Goal: Task Accomplishment & Management: Use online tool/utility

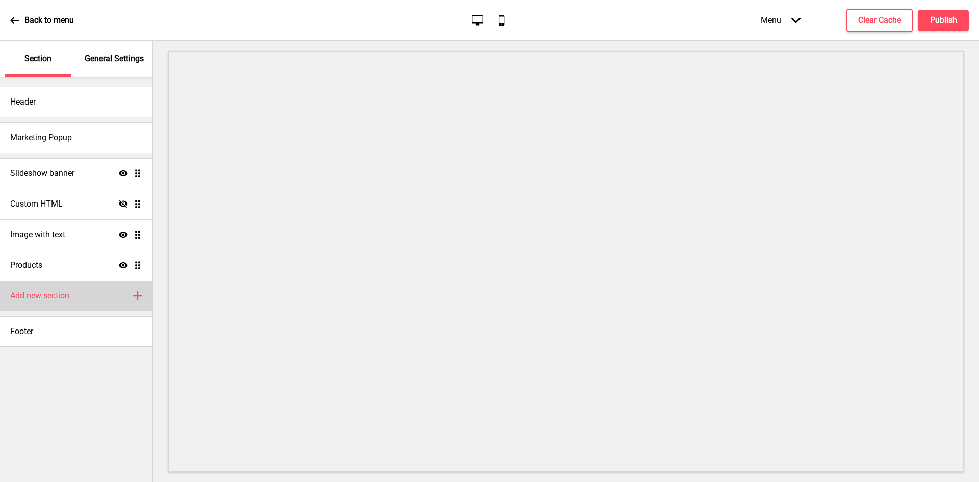
click at [65, 291] on h4 "Add new section" at bounding box center [39, 295] width 59 height 11
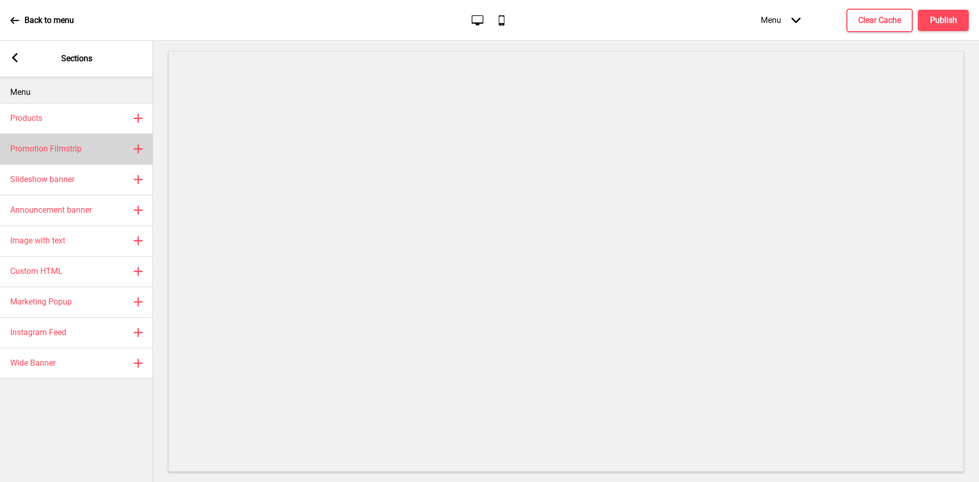
click at [106, 148] on div "Promotion Filmstrip Plus" at bounding box center [76, 149] width 153 height 31
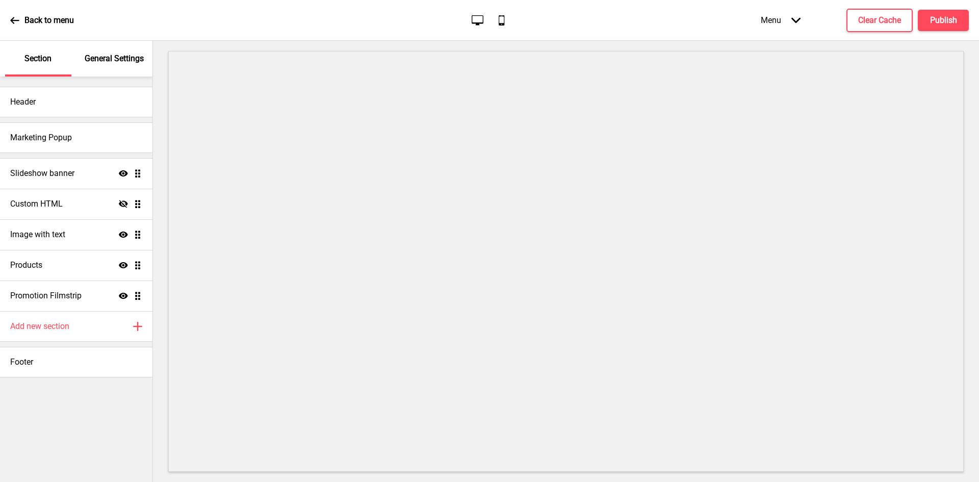
select select "center"
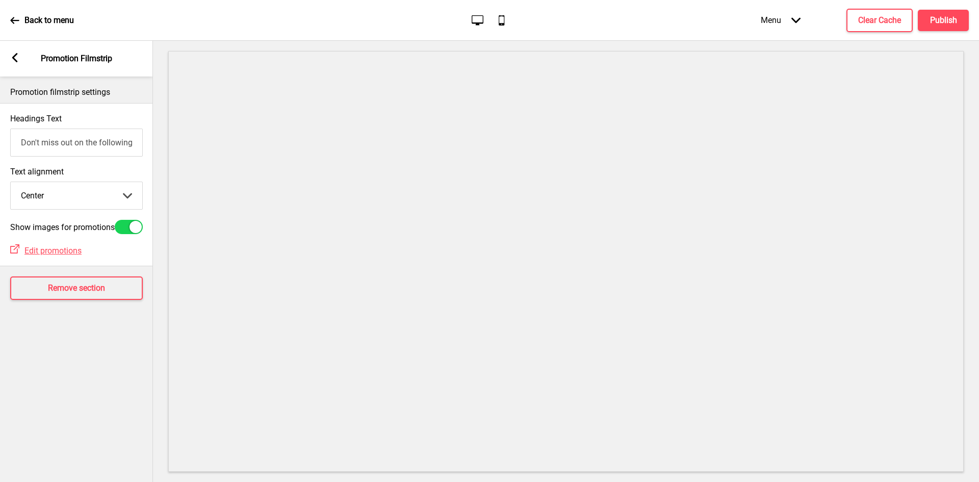
click at [70, 146] on input "Don't miss out on the following promotion(s)!" at bounding box center [76, 142] width 133 height 28
click at [14, 58] on rect at bounding box center [14, 57] width 9 height 9
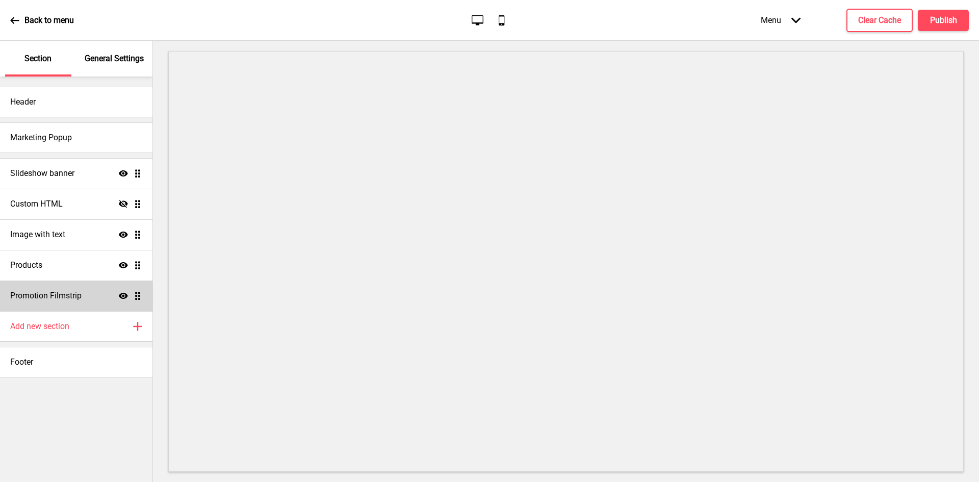
click at [121, 295] on icon at bounding box center [123, 296] width 9 height 6
click at [121, 295] on icon at bounding box center [123, 296] width 9 height 8
click at [122, 290] on div "Promotion Filmstrip Show Drag" at bounding box center [76, 295] width 152 height 31
select select "center"
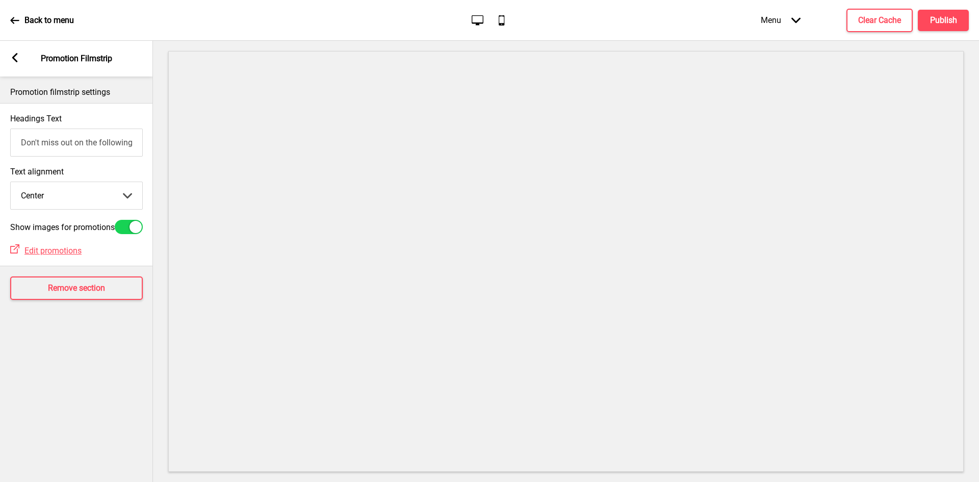
click at [7, 59] on div "Arrow left Promotion Filmstrip" at bounding box center [76, 59] width 153 height 36
click at [15, 59] on icon at bounding box center [15, 57] width 6 height 9
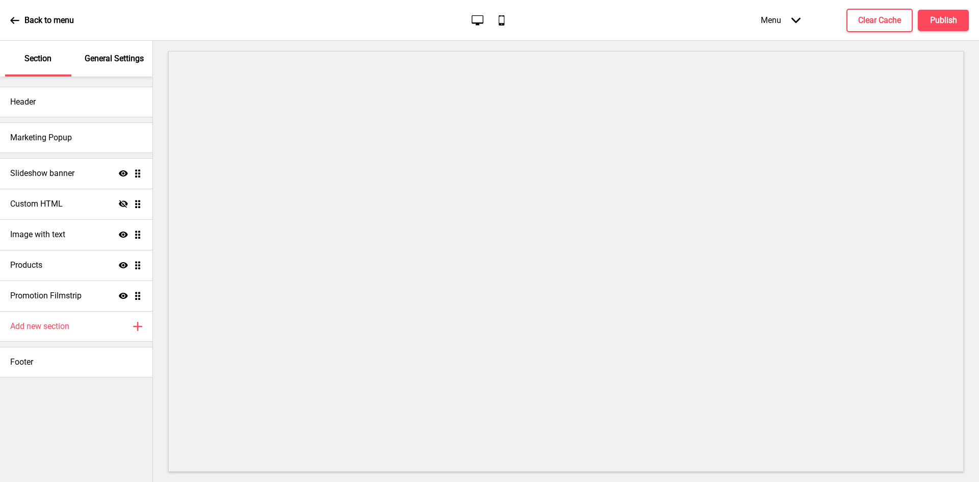
click at [122, 297] on icon "Show" at bounding box center [123, 295] width 9 height 9
click at [122, 296] on icon at bounding box center [123, 296] width 9 height 8
click at [86, 294] on div "Promotion Filmstrip Show Drag" at bounding box center [76, 295] width 152 height 31
select select "center"
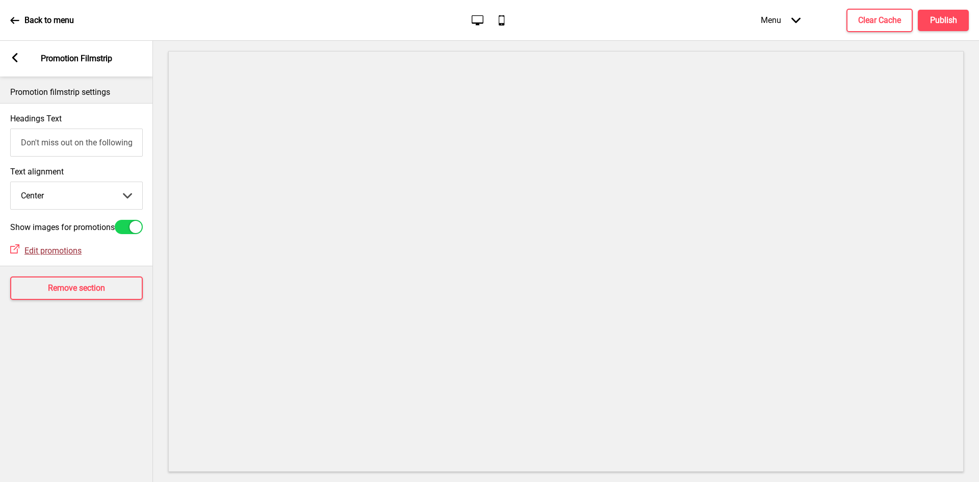
click at [57, 255] on span "Edit promotions" at bounding box center [52, 251] width 57 height 10
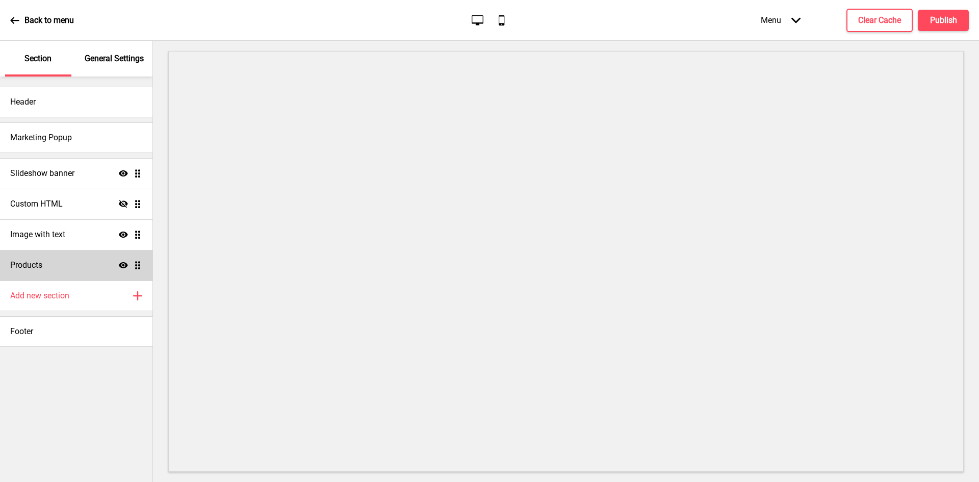
click at [85, 261] on div "Products Show Drag" at bounding box center [76, 265] width 152 height 31
select select "list"
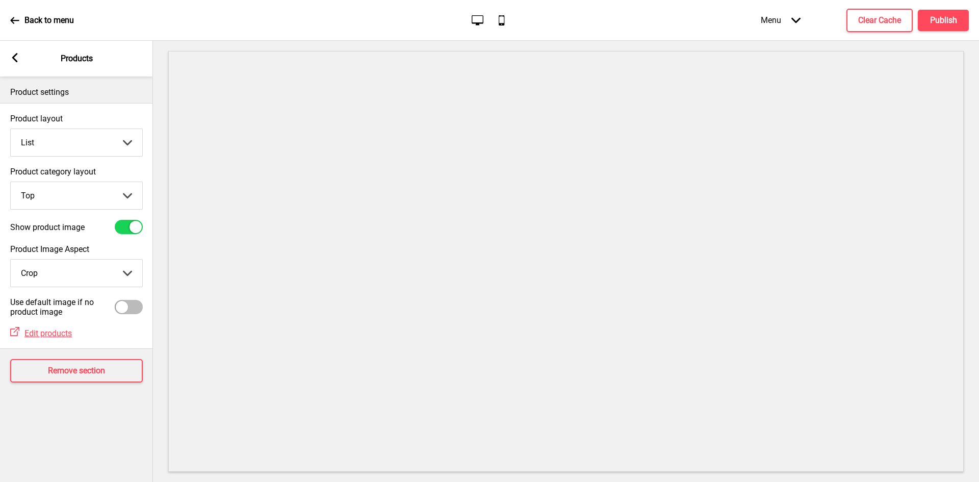
click at [83, 195] on select "Top Side" at bounding box center [77, 195] width 132 height 27
click at [98, 273] on select "Crop Natural" at bounding box center [77, 272] width 132 height 27
click at [14, 64] on div "Arrow left Products" at bounding box center [76, 59] width 153 height 36
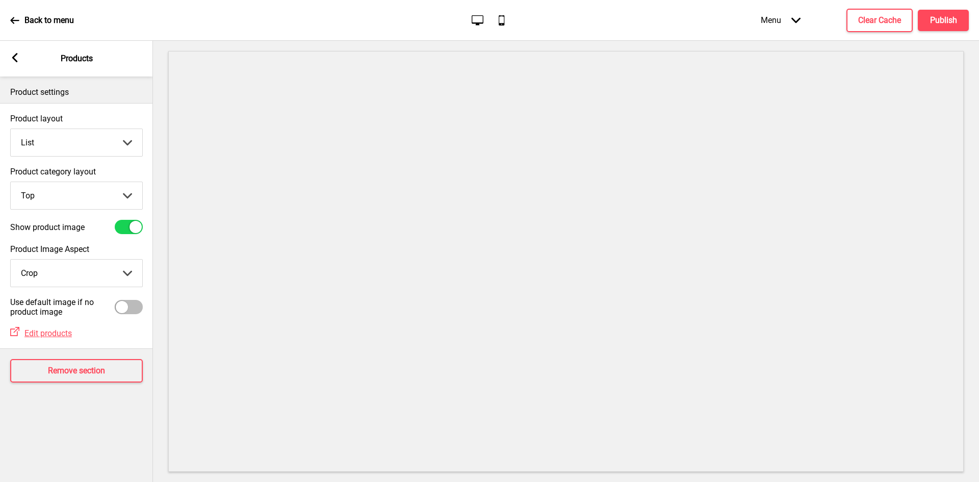
click at [13, 59] on icon at bounding box center [15, 57] width 6 height 9
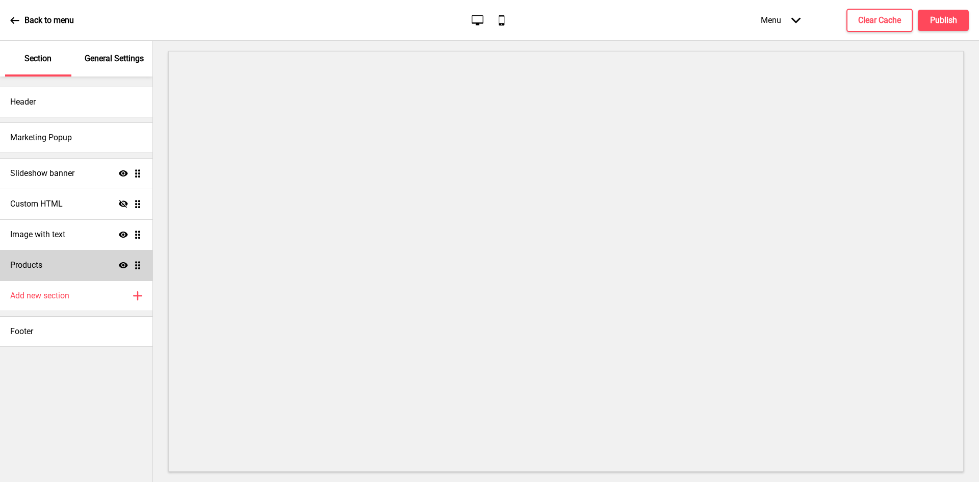
click at [95, 256] on div "Products Show Drag" at bounding box center [76, 265] width 152 height 31
select select "list"
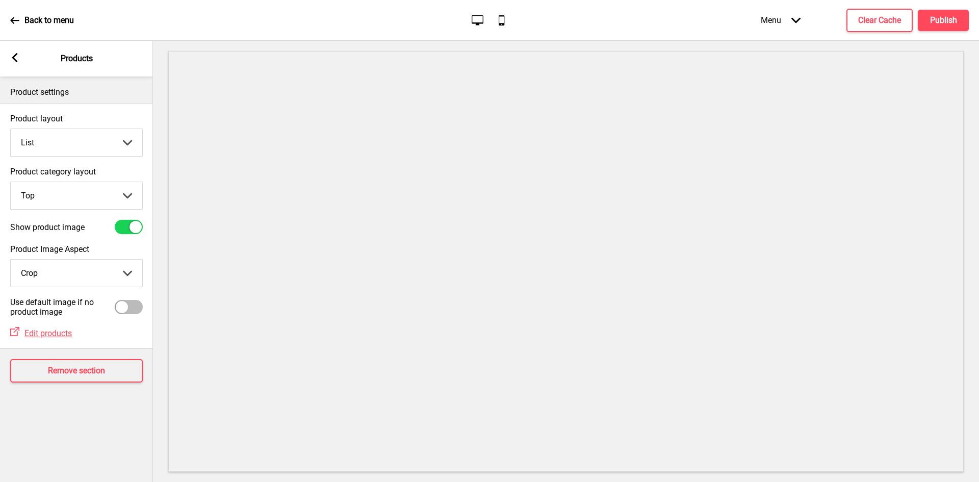
click at [17, 63] on div "Arrow left" at bounding box center [14, 58] width 9 height 11
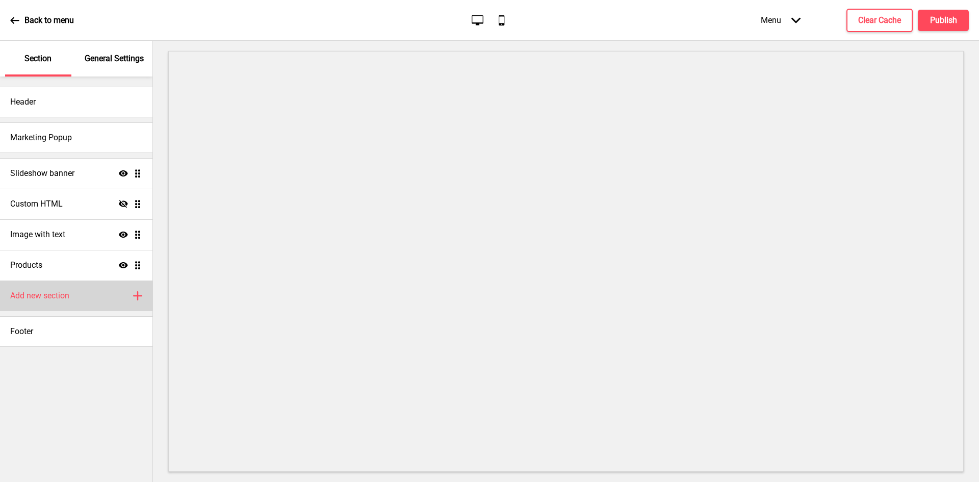
click at [82, 291] on div "Add new section Plus" at bounding box center [76, 295] width 152 height 31
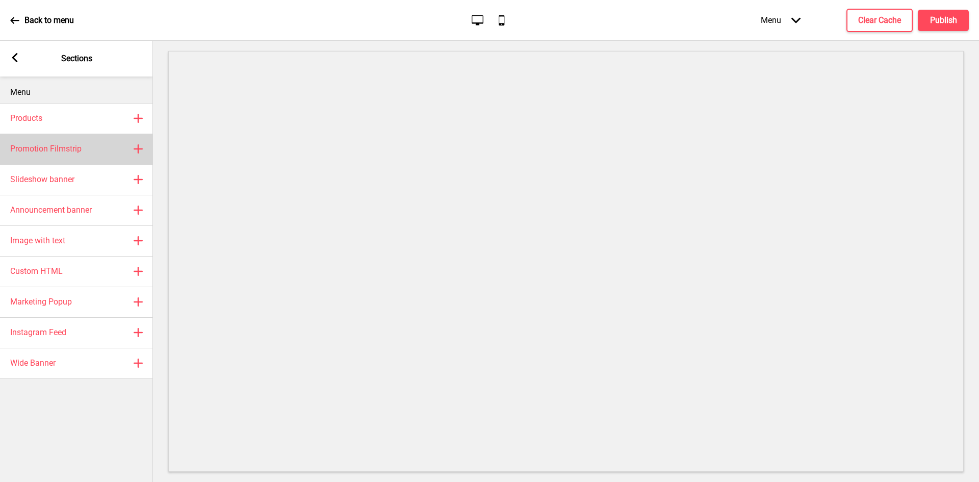
click at [118, 147] on div "Promotion Filmstrip Plus" at bounding box center [76, 149] width 153 height 31
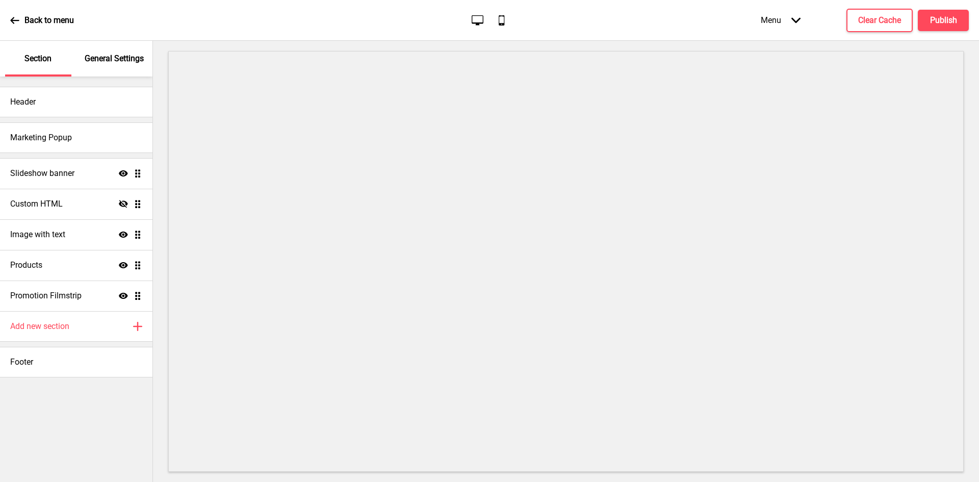
select select "center"
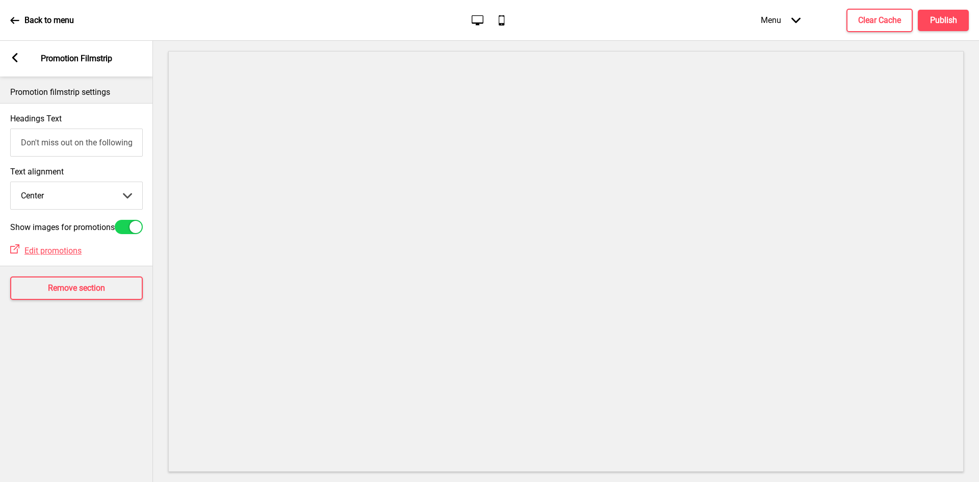
click at [125, 230] on div at bounding box center [129, 227] width 28 height 14
click at [125, 230] on div at bounding box center [122, 227] width 12 height 12
checkbox input "true"
click at [14, 60] on icon at bounding box center [15, 57] width 6 height 9
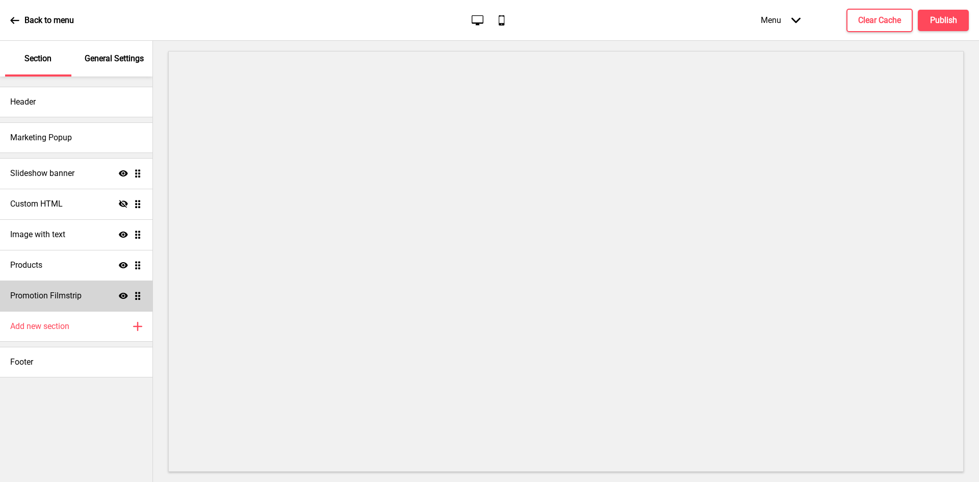
click at [123, 294] on icon at bounding box center [123, 296] width 9 height 6
click at [123, 294] on icon "Hide" at bounding box center [123, 295] width 9 height 9
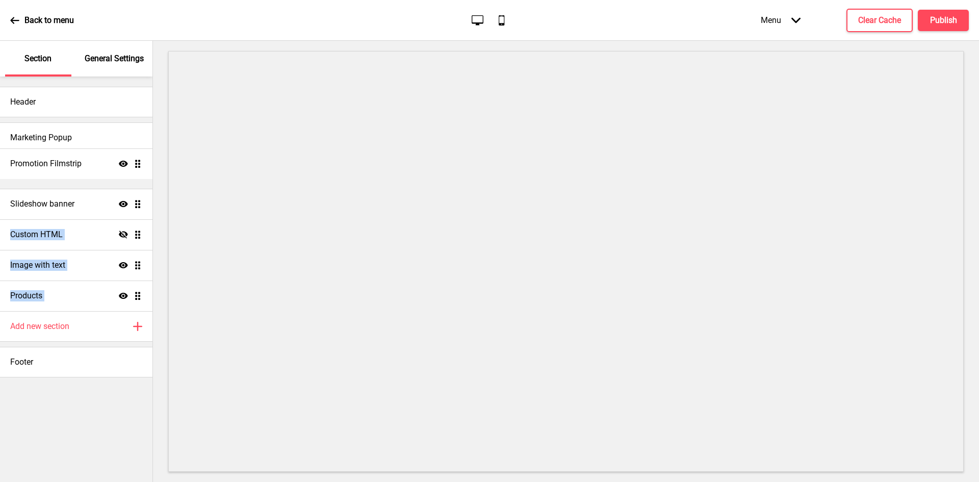
drag, startPoint x: 134, startPoint y: 295, endPoint x: 146, endPoint y: 163, distance: 132.6
click at [146, 163] on ul "Slideshow banner Show Drag Custom HTML Hide Drag Image with text Show Drag Prod…" at bounding box center [76, 234] width 152 height 153
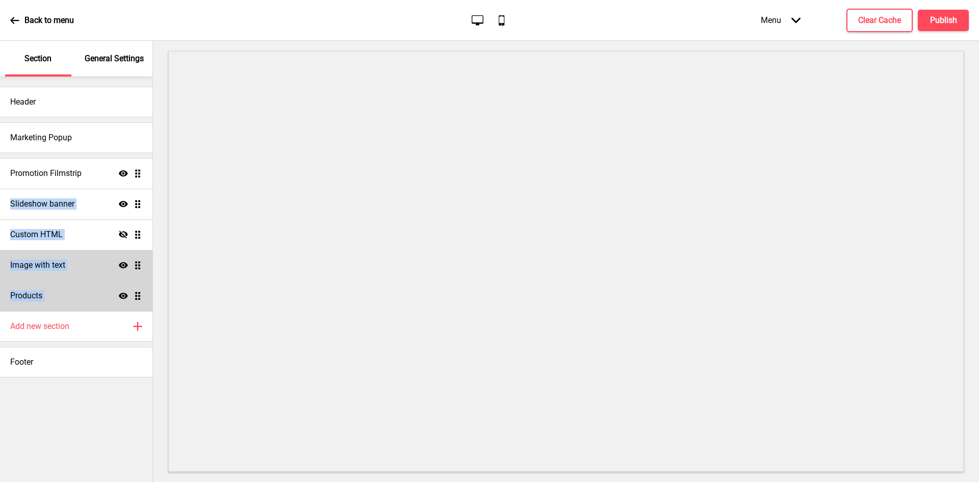
click at [84, 264] on div "Image with text Show Drag" at bounding box center [76, 265] width 152 height 31
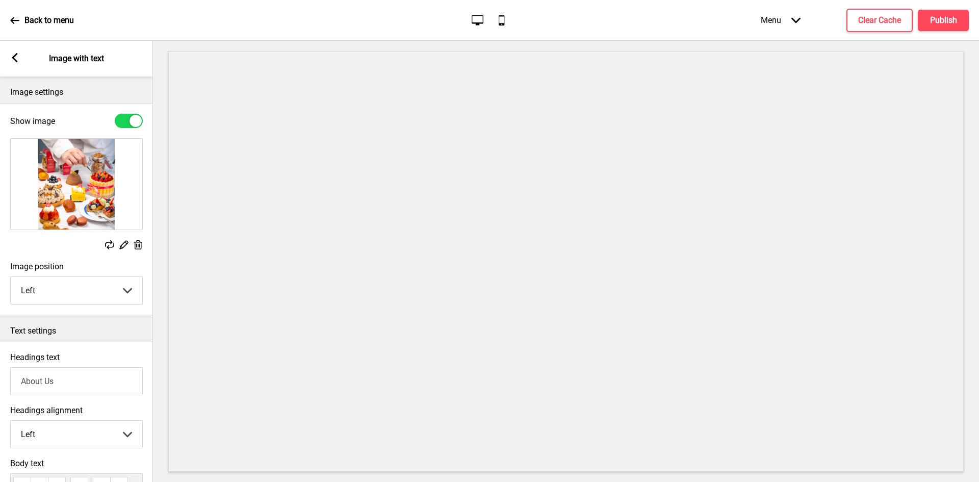
click at [10, 61] on rect at bounding box center [14, 57] width 9 height 9
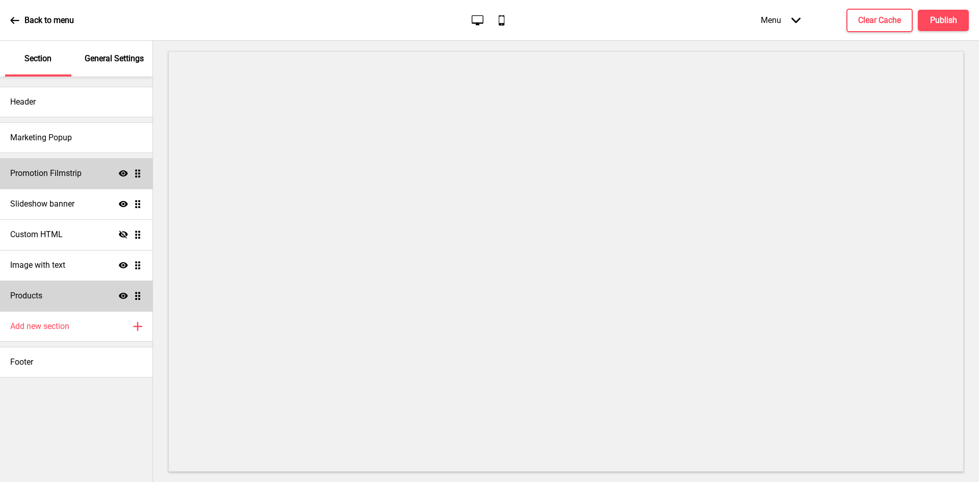
click at [122, 174] on icon "Show" at bounding box center [123, 173] width 9 height 9
click at [122, 174] on icon "Hide" at bounding box center [123, 173] width 9 height 9
click at [122, 197] on div "Slideshow banner Show Drag" at bounding box center [76, 204] width 152 height 31
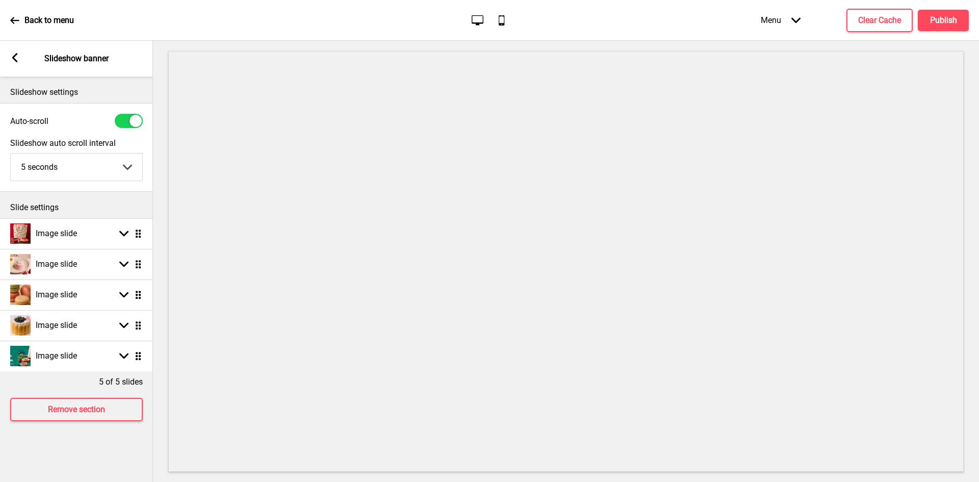
click at [15, 69] on div "Arrow left Slideshow banner" at bounding box center [76, 59] width 153 height 36
click at [18, 62] on div "Arrow left" at bounding box center [14, 58] width 9 height 11
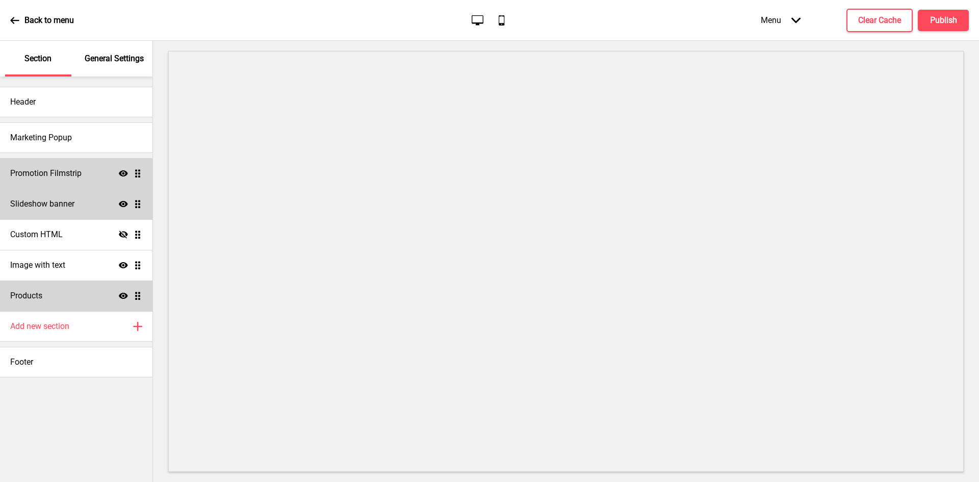
click at [122, 203] on icon "Show" at bounding box center [123, 203] width 9 height 9
click at [122, 203] on icon at bounding box center [123, 204] width 9 height 8
click at [124, 176] on icon at bounding box center [123, 173] width 9 height 6
click at [124, 176] on icon at bounding box center [123, 173] width 9 height 8
click at [876, 9] on button "Clear Cache" at bounding box center [879, 20] width 66 height 23
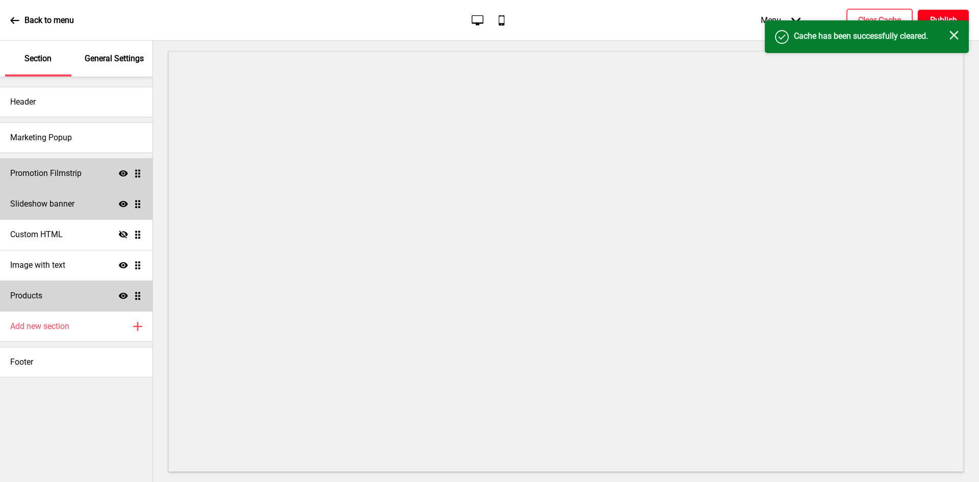
click at [928, 17] on button "Publish" at bounding box center [943, 20] width 51 height 21
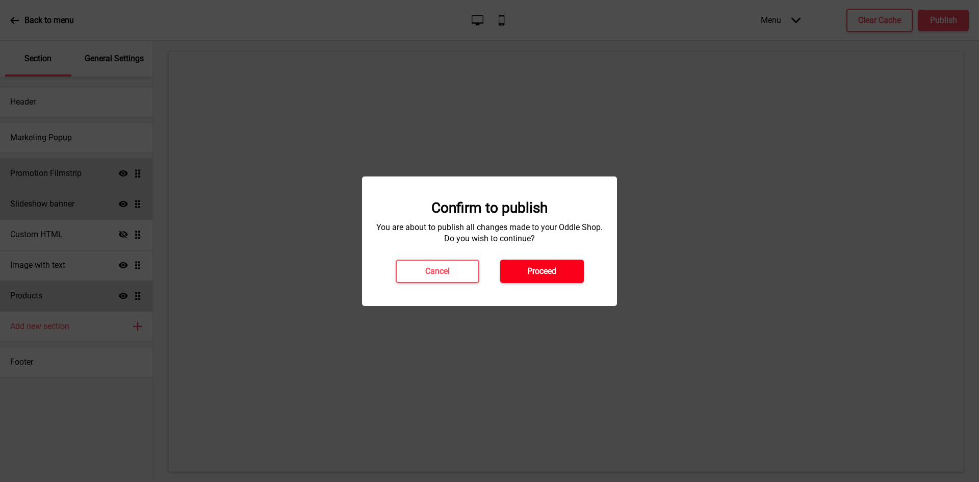
click at [535, 268] on h4 "Proceed" at bounding box center [541, 271] width 29 height 11
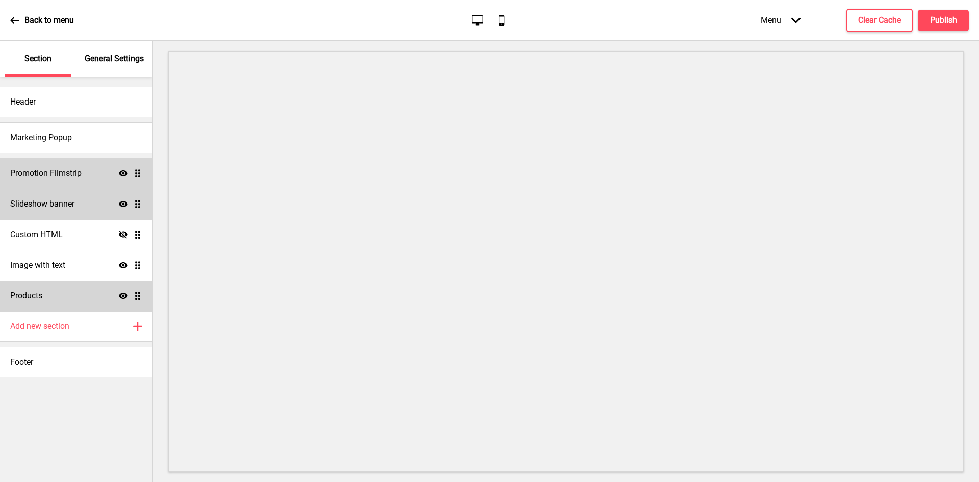
click at [122, 174] on icon "Show" at bounding box center [123, 173] width 9 height 9
click at [122, 174] on icon "Hide" at bounding box center [123, 173] width 9 height 9
click at [79, 175] on h4 "Promotion Filmstrip" at bounding box center [45, 173] width 71 height 11
select select "center"
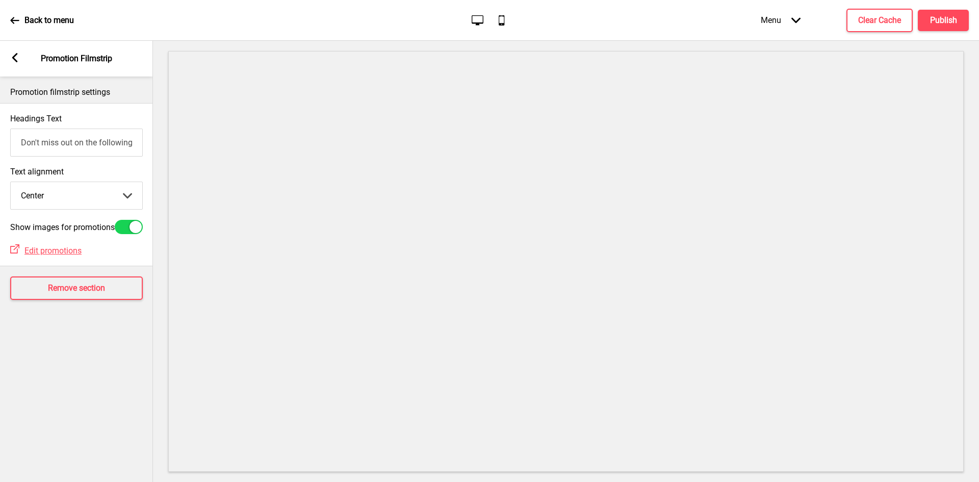
click at [80, 141] on input "Don't miss out on the following promotion(s)!" at bounding box center [76, 142] width 133 height 28
click at [119, 143] on input "Don't miss out on the following promotion(s)!" at bounding box center [76, 142] width 133 height 28
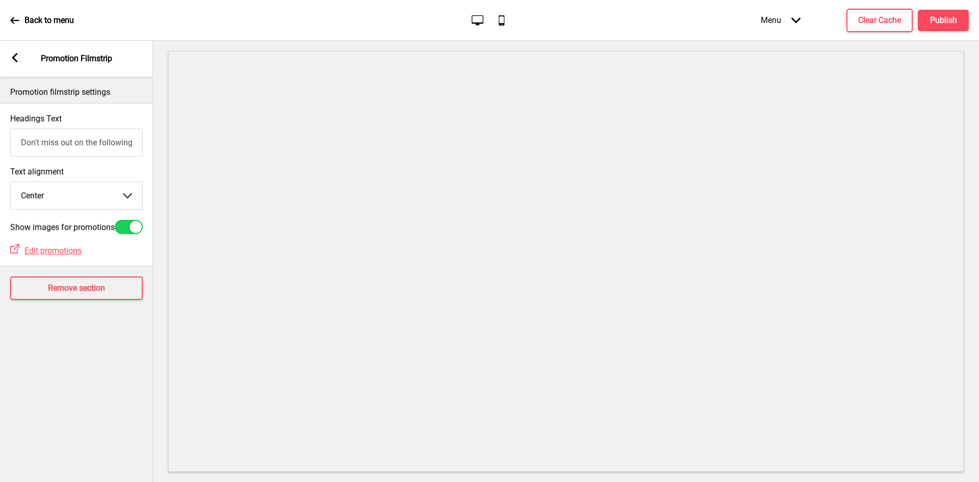
click at [119, 143] on input "Don't miss out on the following promotion(s)!" at bounding box center [76, 142] width 133 height 28
paste input "Enjoy 25% off our Lunar Bloom collection when you place your orders from 16 Aug…"
type input "Enjoy 25% off our Lunar Bloom collection when you place your orders from 16 Aug…"
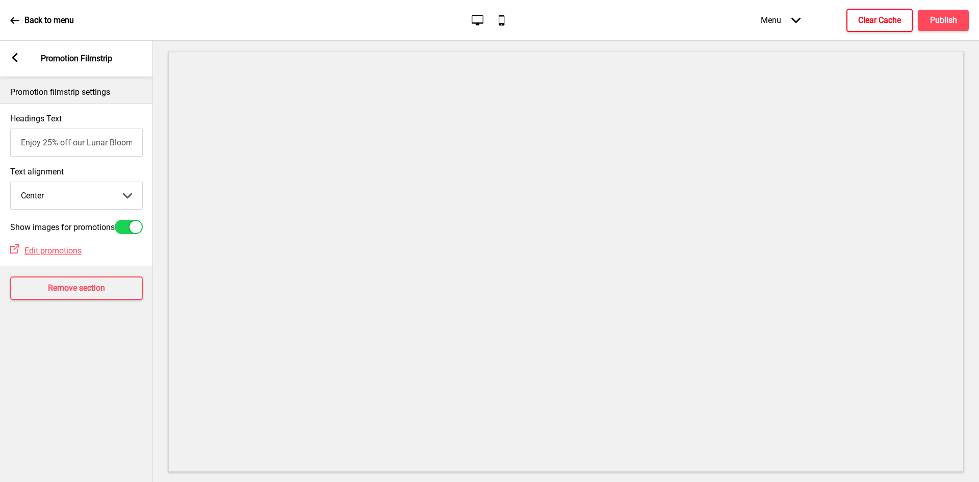
click at [882, 22] on h4 "Clear Cache" at bounding box center [879, 20] width 43 height 11
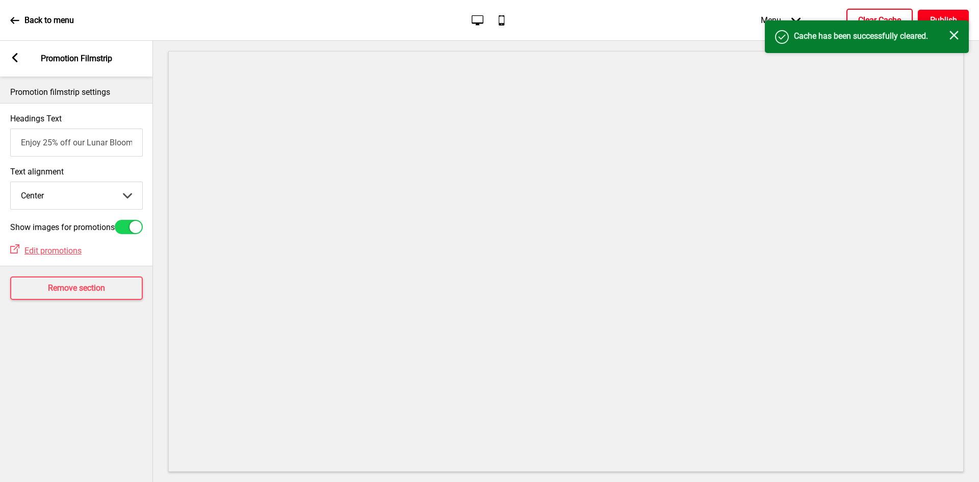
click at [927, 15] on button "Publish" at bounding box center [943, 20] width 51 height 21
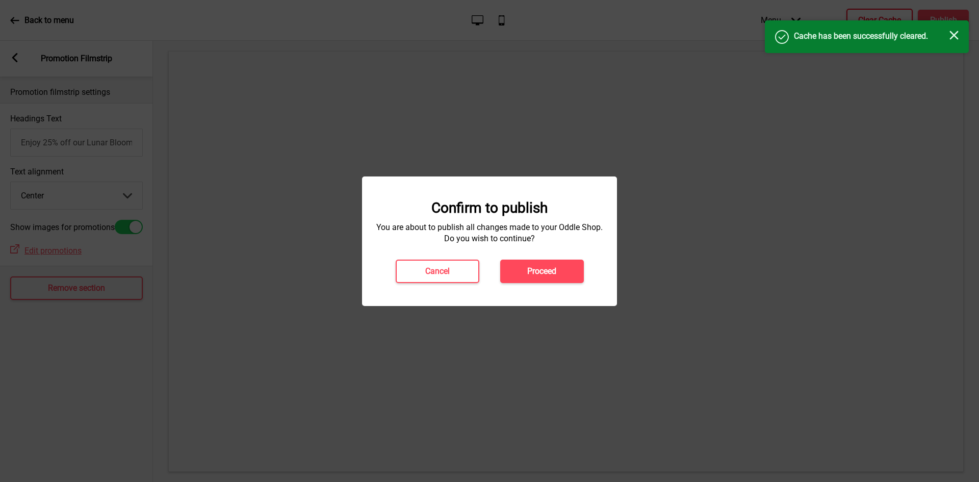
drag, startPoint x: 531, startPoint y: 273, endPoint x: 591, endPoint y: 224, distance: 77.5
click at [531, 273] on h4 "Proceed" at bounding box center [541, 271] width 29 height 11
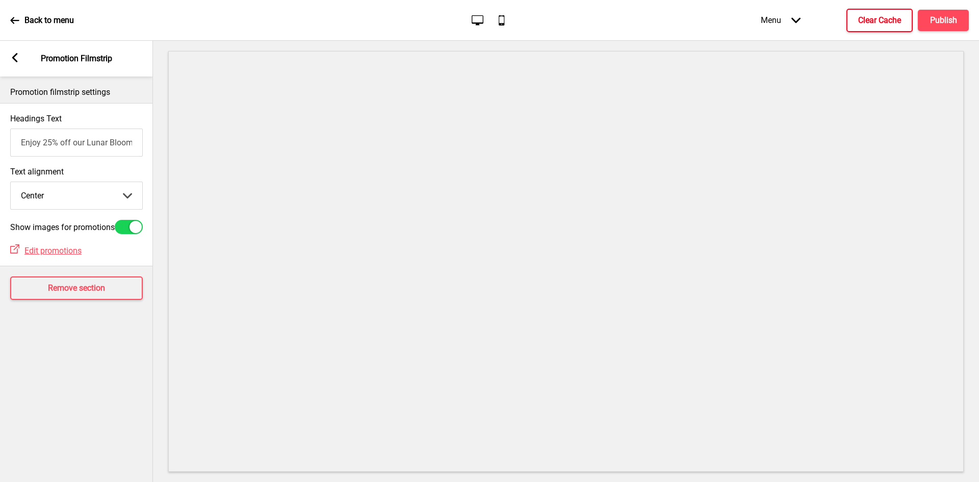
click at [88, 138] on input "Enjoy 25% off our Lunar Bloom collection when you place your orders from 16 Aug…" at bounding box center [76, 142] width 133 height 28
click at [12, 63] on div "Arrow left" at bounding box center [14, 58] width 9 height 11
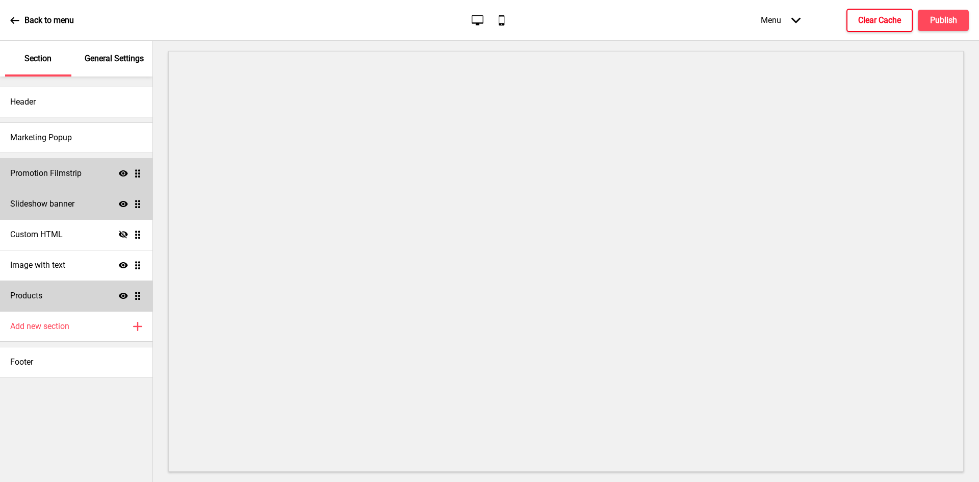
click at [57, 172] on h4 "Promotion Filmstrip" at bounding box center [45, 173] width 71 height 11
select select "center"
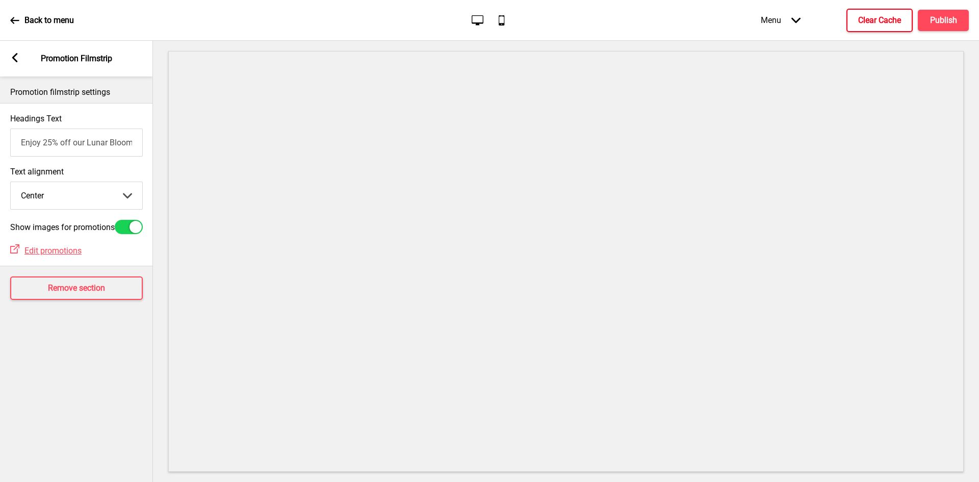
click at [84, 138] on input "Enjoy 25% off our Lunar Bloom collection when you place your orders from 16 Aug…" at bounding box center [76, 142] width 133 height 28
type input "="
click at [16, 59] on rect at bounding box center [14, 57] width 9 height 9
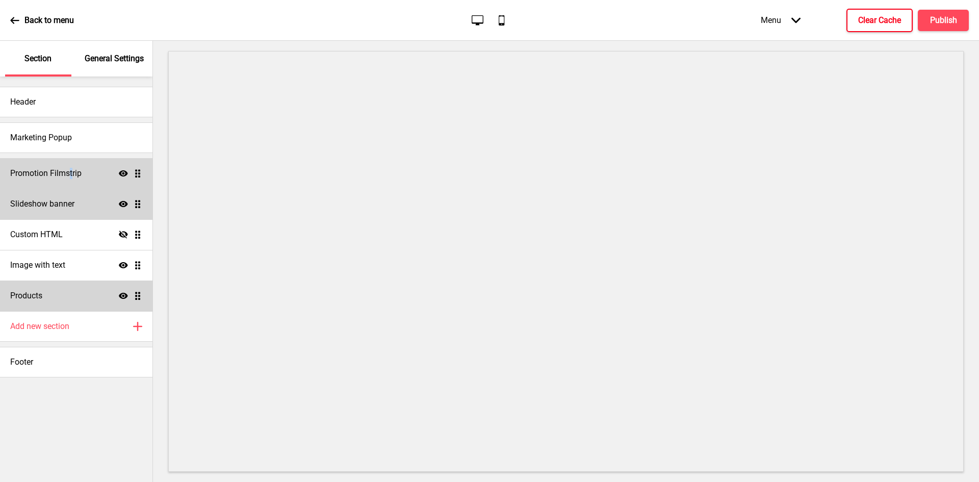
drag, startPoint x: 70, startPoint y: 172, endPoint x: 72, endPoint y: 187, distance: 14.4
click at [72, 187] on div "Promotion Filmstrip Show Drag" at bounding box center [76, 173] width 152 height 31
select select "center"
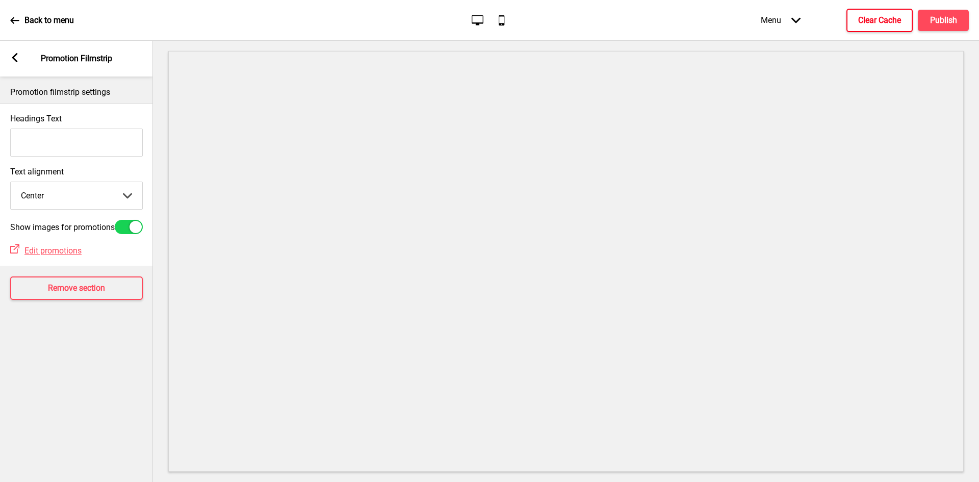
click at [13, 61] on rect at bounding box center [14, 57] width 9 height 9
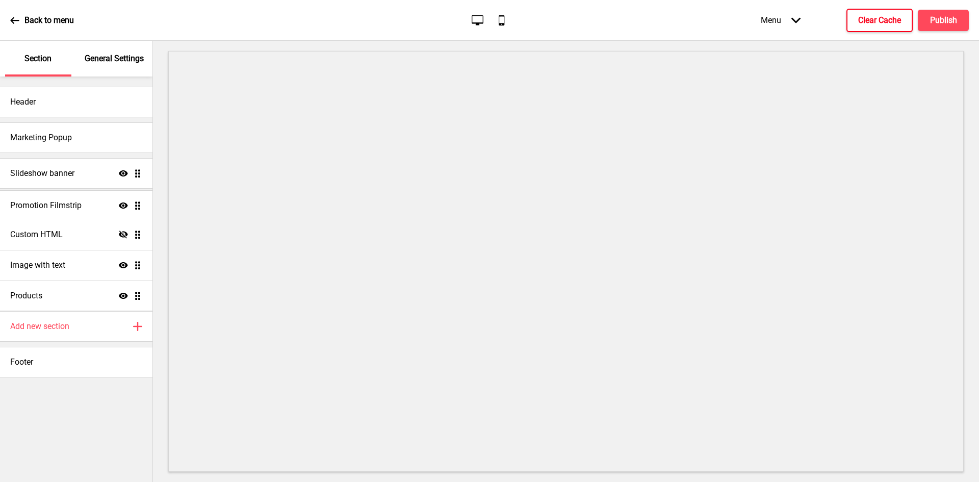
drag, startPoint x: 137, startPoint y: 169, endPoint x: 132, endPoint y: 201, distance: 32.5
click at [132, 201] on ul "Promotion Filmstrip Show Drag Slideshow banner Show Drag Custom HTML Hide Drag …" at bounding box center [76, 234] width 152 height 153
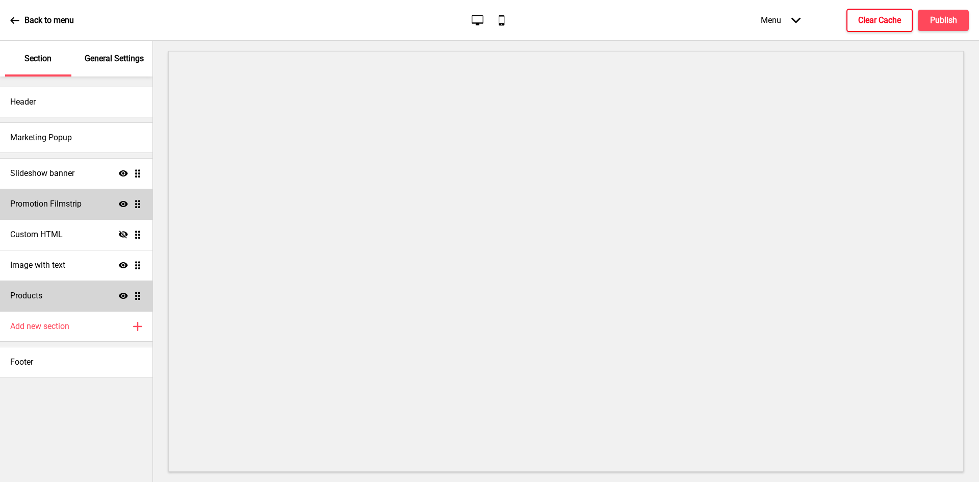
click at [55, 198] on h4 "Promotion Filmstrip" at bounding box center [45, 203] width 71 height 11
select select "center"
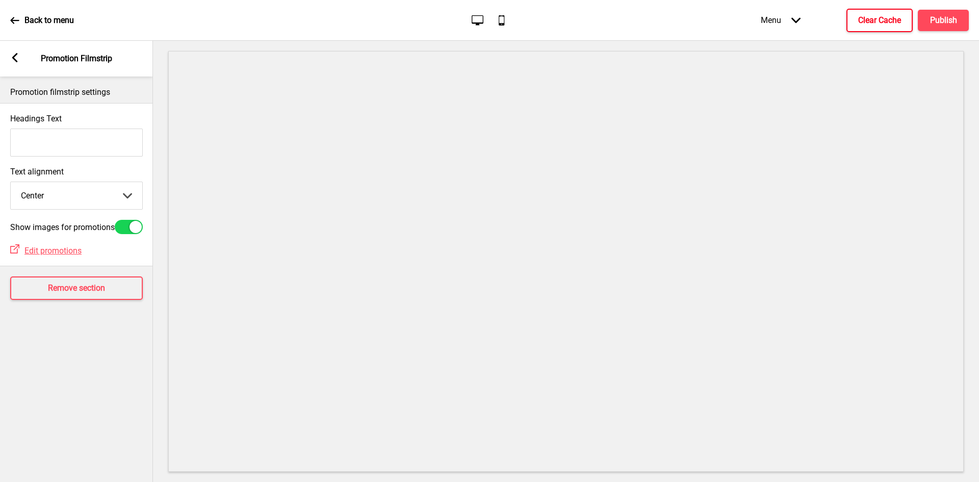
click at [82, 192] on select "Left Center Right" at bounding box center [77, 195] width 132 height 27
click at [43, 381] on div "Promotion filmstrip settings Headings Text Text alignment Center Left Center Ri…" at bounding box center [76, 278] width 153 height 405
click at [19, 60] on div "Arrow left Promotion Filmstrip" at bounding box center [76, 59] width 153 height 36
click at [13, 58] on icon at bounding box center [15, 57] width 6 height 9
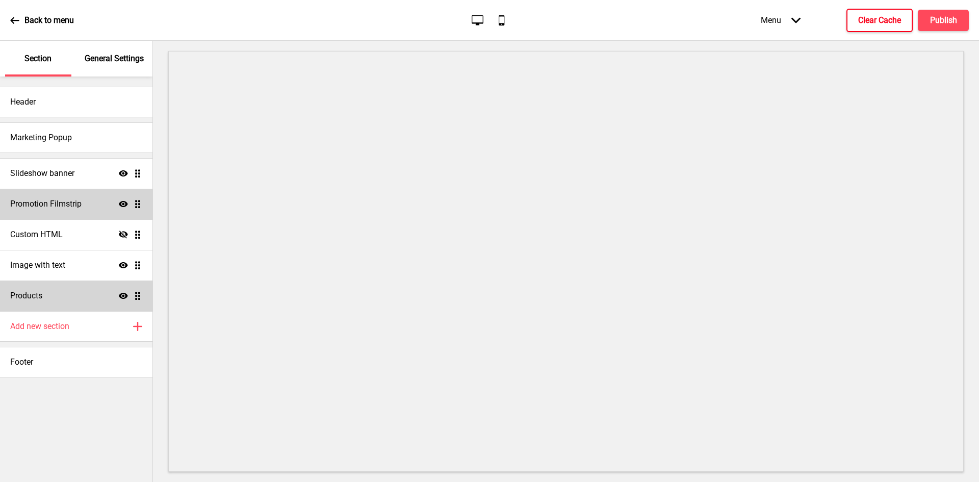
click at [56, 203] on h4 "Promotion Filmstrip" at bounding box center [45, 203] width 71 height 11
select select "center"
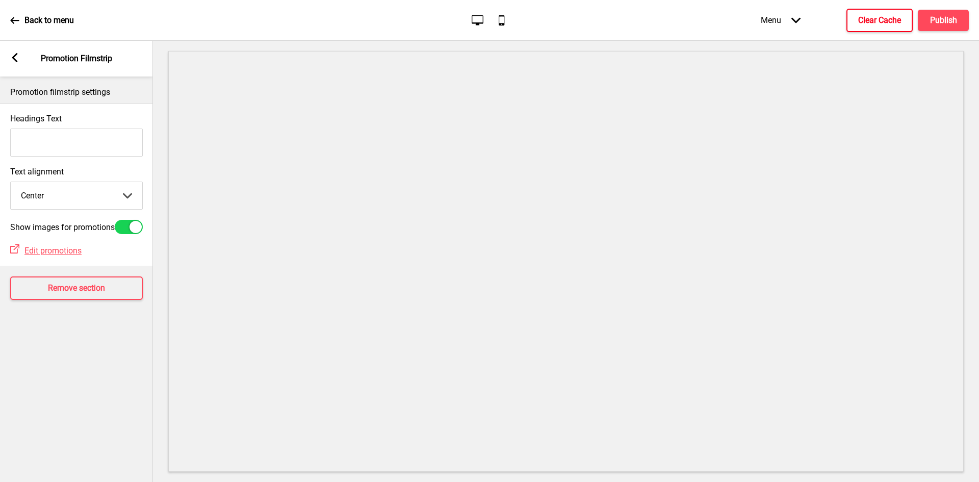
click at [75, 145] on input "Headings Text" at bounding box center [76, 142] width 133 height 28
paste input "✨ Mid-Autumn Early Bird Special ✨"
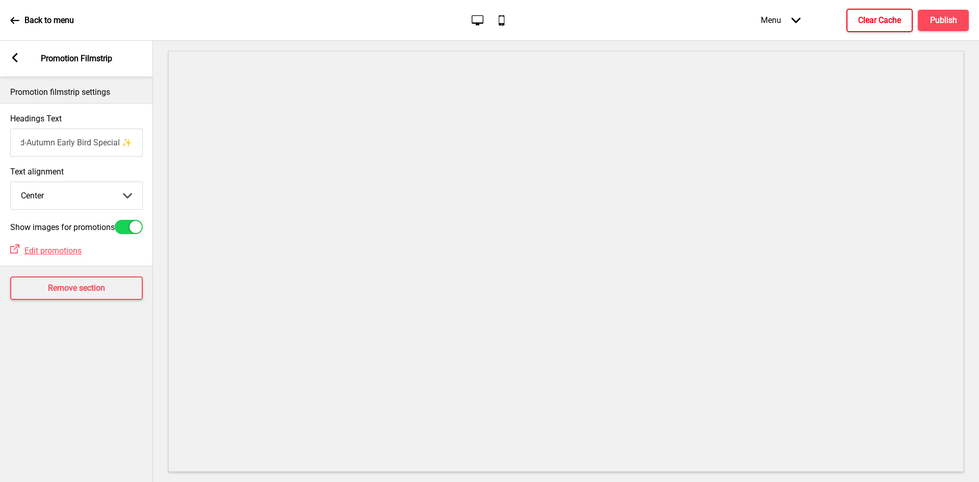
type input "✨ Mid-Autumn Early Bird Special ✨"
click at [16, 57] on rect at bounding box center [14, 57] width 9 height 9
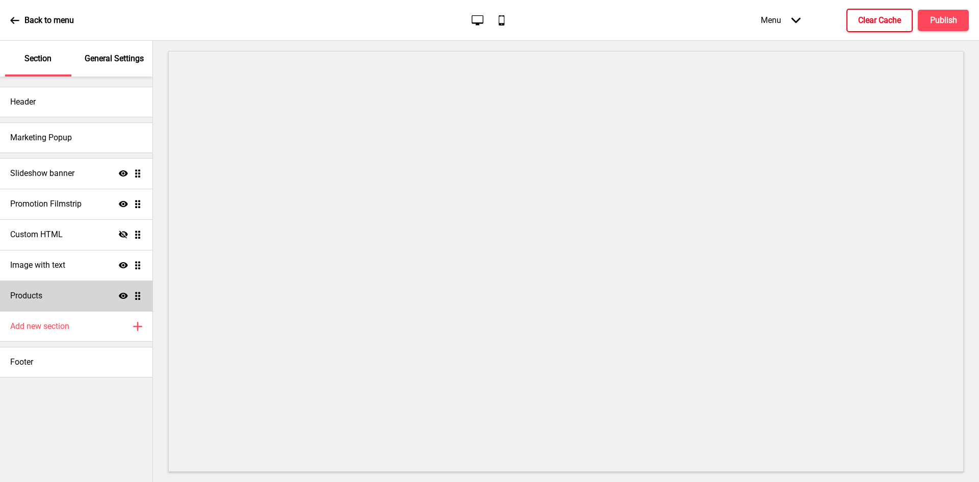
click at [869, 22] on h4 "Clear Cache" at bounding box center [879, 20] width 43 height 11
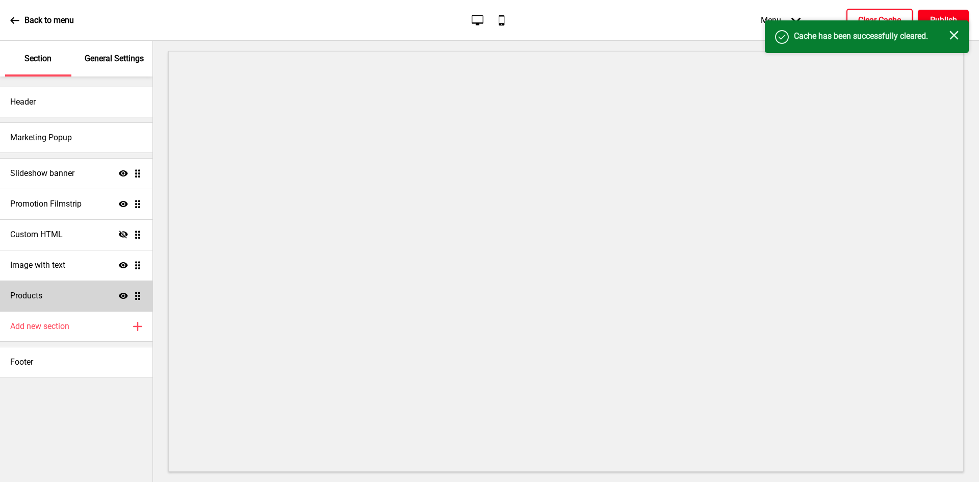
click at [934, 18] on h4 "Publish" at bounding box center [943, 20] width 27 height 11
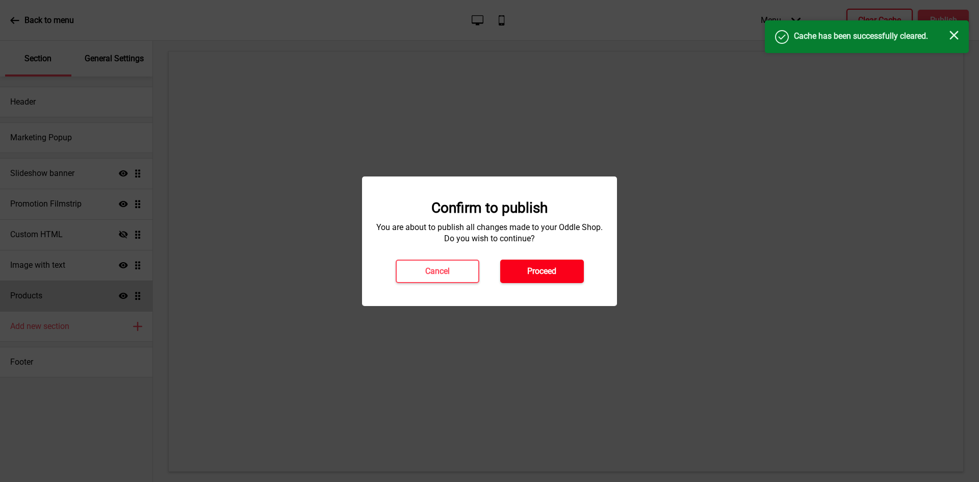
click at [543, 271] on h4 "Proceed" at bounding box center [541, 271] width 29 height 11
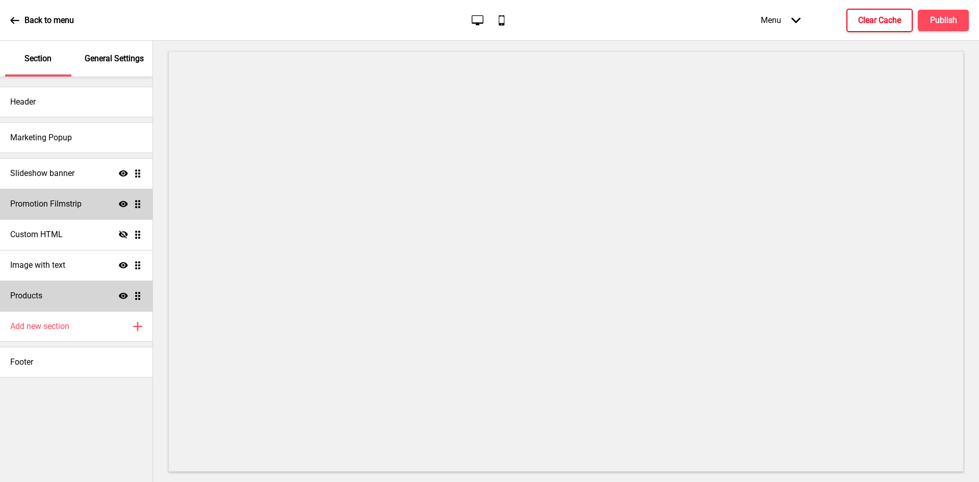
drag, startPoint x: 142, startPoint y: 202, endPoint x: 137, endPoint y: 213, distance: 12.1
click at [137, 213] on div "Promotion Filmstrip Show Drag" at bounding box center [76, 204] width 152 height 31
select select "center"
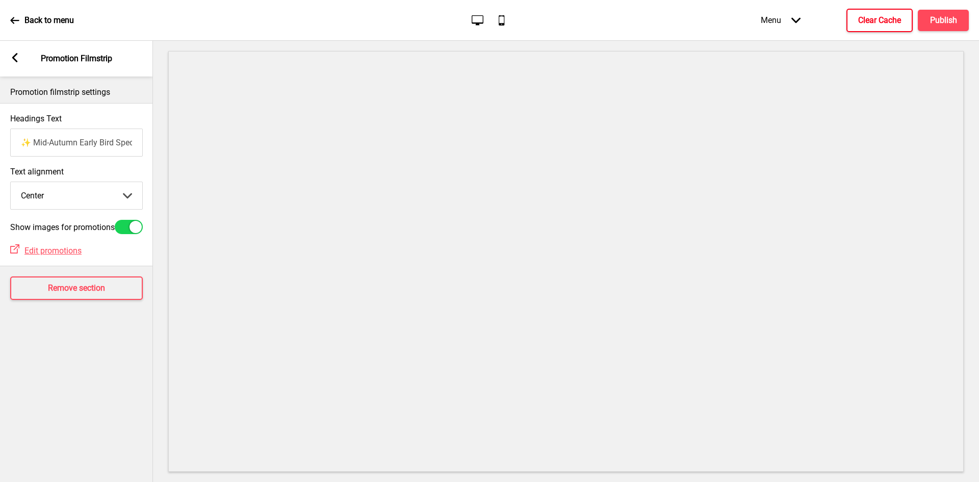
click at [12, 59] on rect at bounding box center [14, 57] width 9 height 9
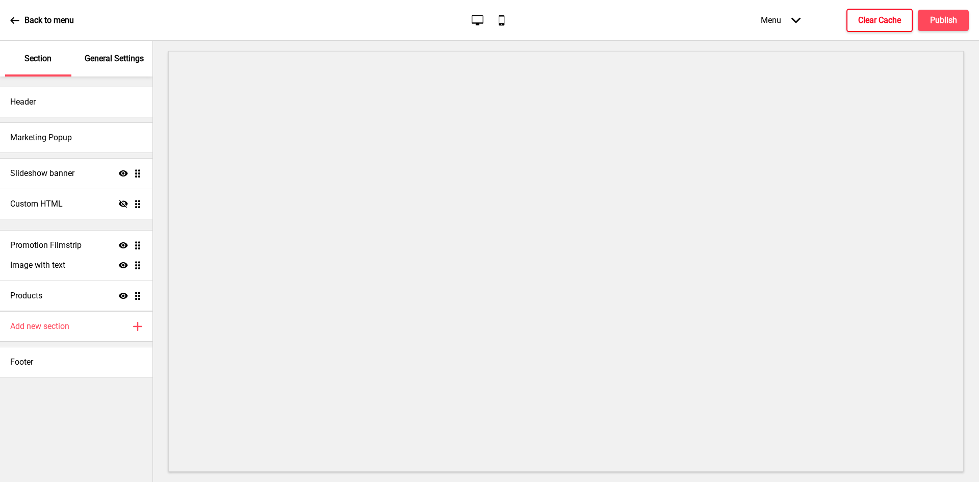
drag, startPoint x: 138, startPoint y: 203, endPoint x: 129, endPoint y: 244, distance: 41.7
click at [129, 246] on ul "Slideshow banner Show Drag Promotion Filmstrip Show Drag Custom HTML Hide Drag …" at bounding box center [76, 234] width 152 height 153
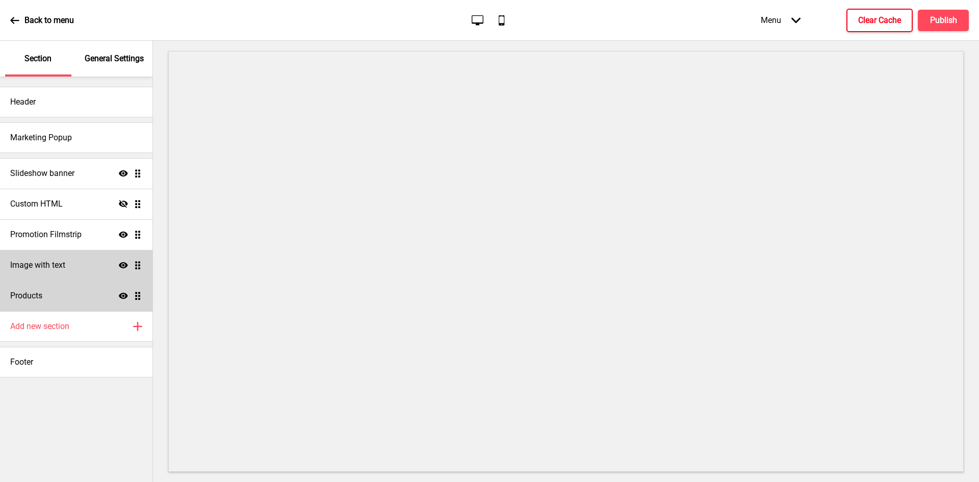
click at [119, 265] on icon at bounding box center [123, 265] width 9 height 6
click at [119, 265] on icon at bounding box center [123, 265] width 9 height 8
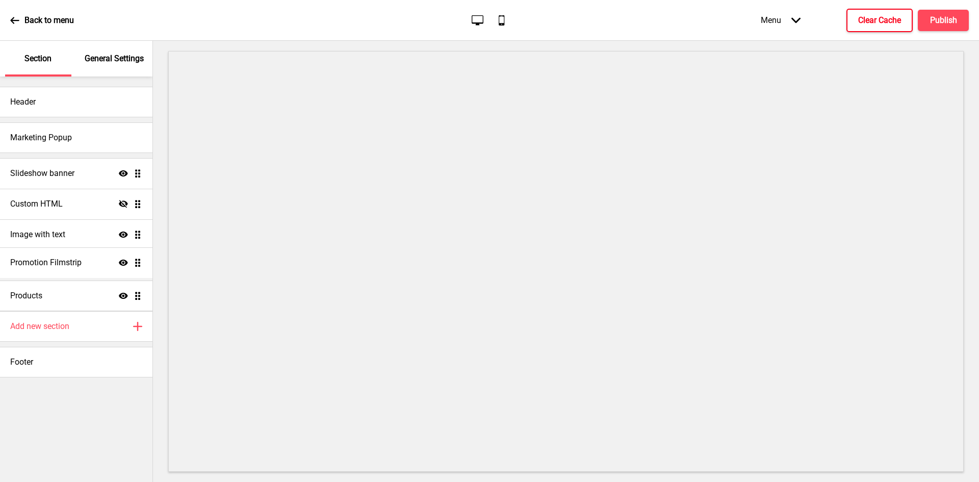
drag, startPoint x: 138, startPoint y: 232, endPoint x: 128, endPoint y: 260, distance: 29.5
click at [128, 260] on ul "Slideshow banner Show Drag Custom HTML Hide Drag Promotion Filmstrip Show Drag …" at bounding box center [76, 234] width 152 height 153
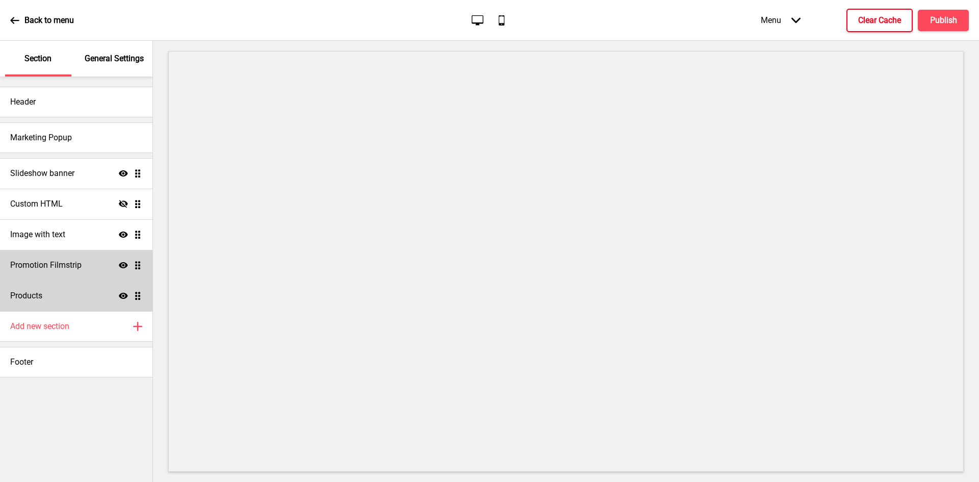
click at [867, 19] on h4 "Clear Cache" at bounding box center [879, 20] width 43 height 11
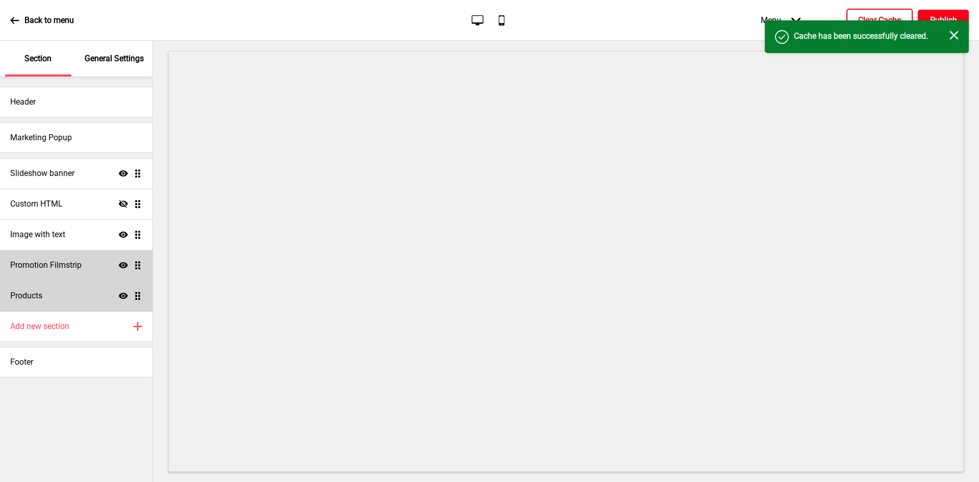
click at [931, 13] on button "Publish" at bounding box center [943, 20] width 51 height 21
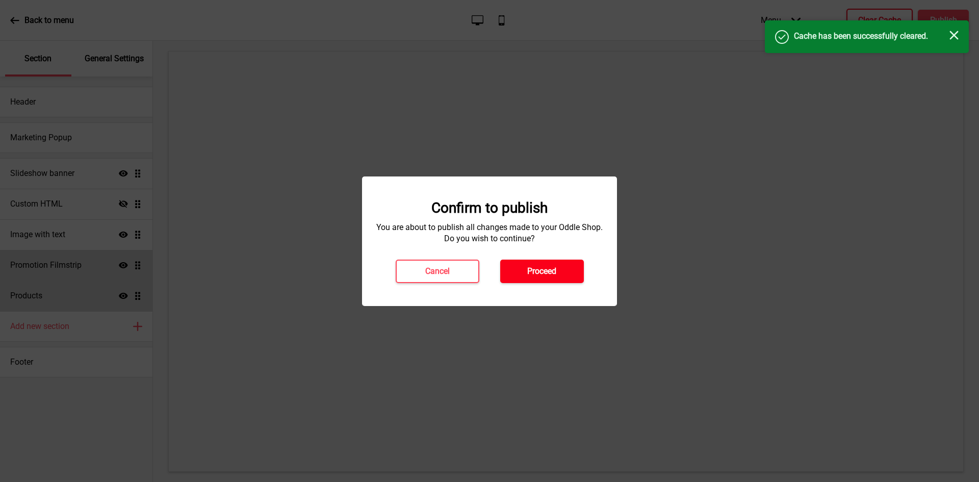
click at [528, 277] on button "Proceed" at bounding box center [542, 270] width 84 height 23
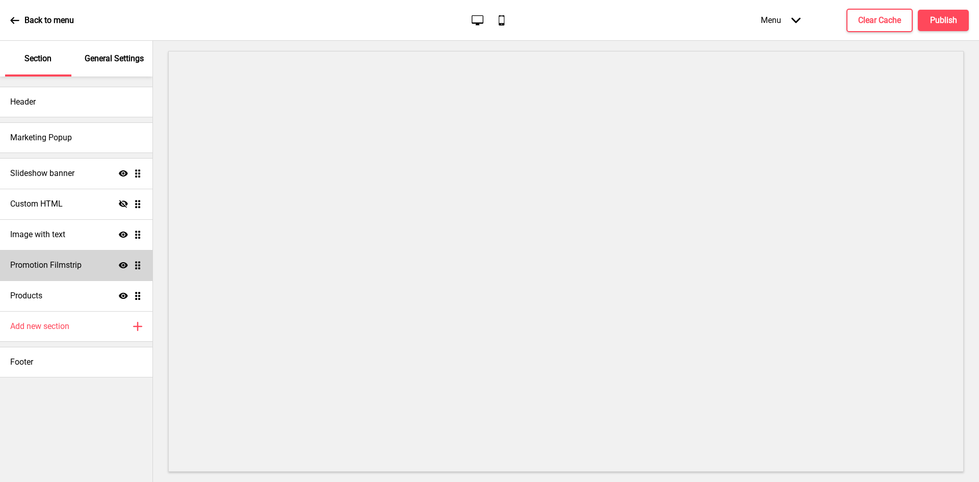
click at [58, 263] on h4 "Promotion Filmstrip" at bounding box center [45, 264] width 71 height 11
select select "center"
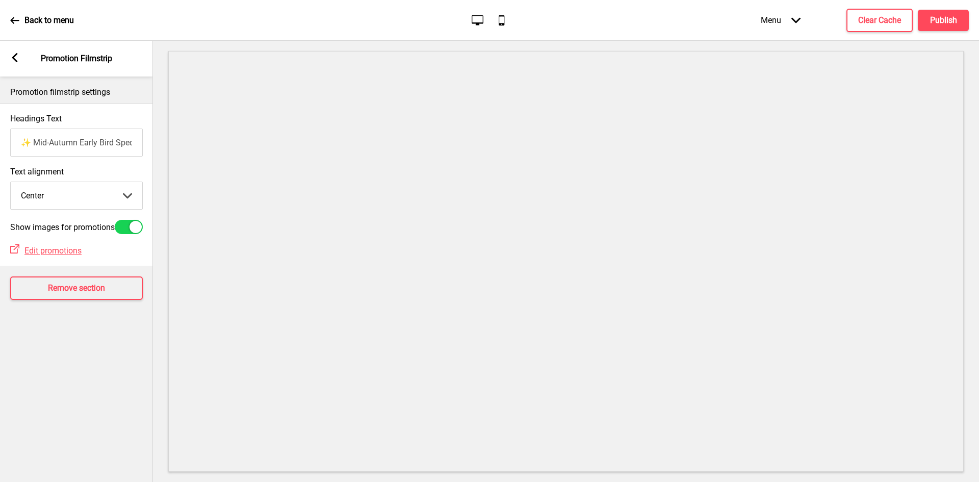
click at [74, 144] on input "✨ Mid-Autumn Early Bird Special ✨" at bounding box center [76, 142] width 133 height 28
click at [16, 20] on icon at bounding box center [14, 20] width 9 height 7
